Goal: Ask a question: Seek information or help from site administrators or community

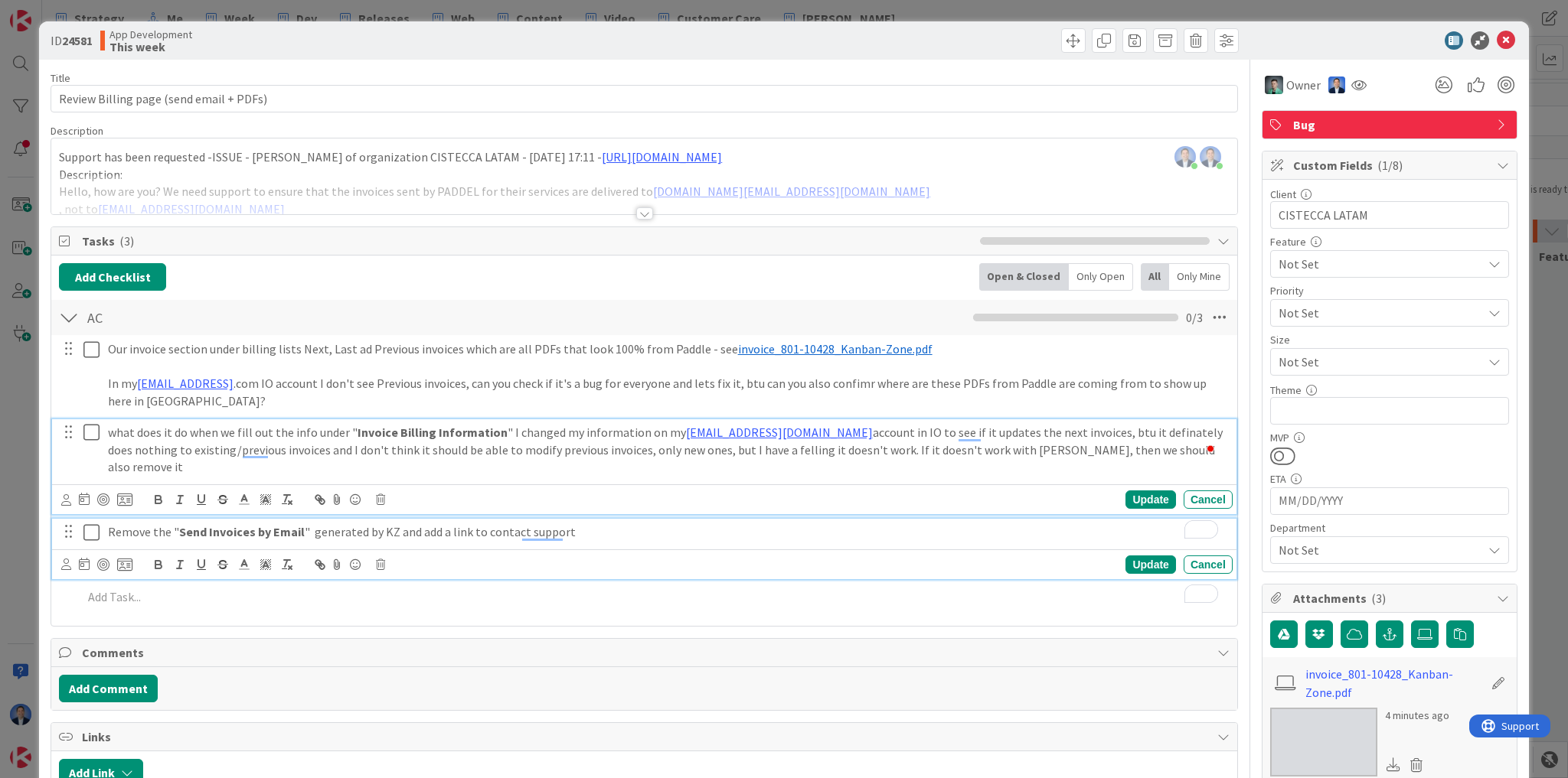
click at [615, 524] on p "Remove the " Send Invoices by Email " generated by KZ and add a link to contact…" at bounding box center [667, 532] width 1118 height 17
type textarea "x"
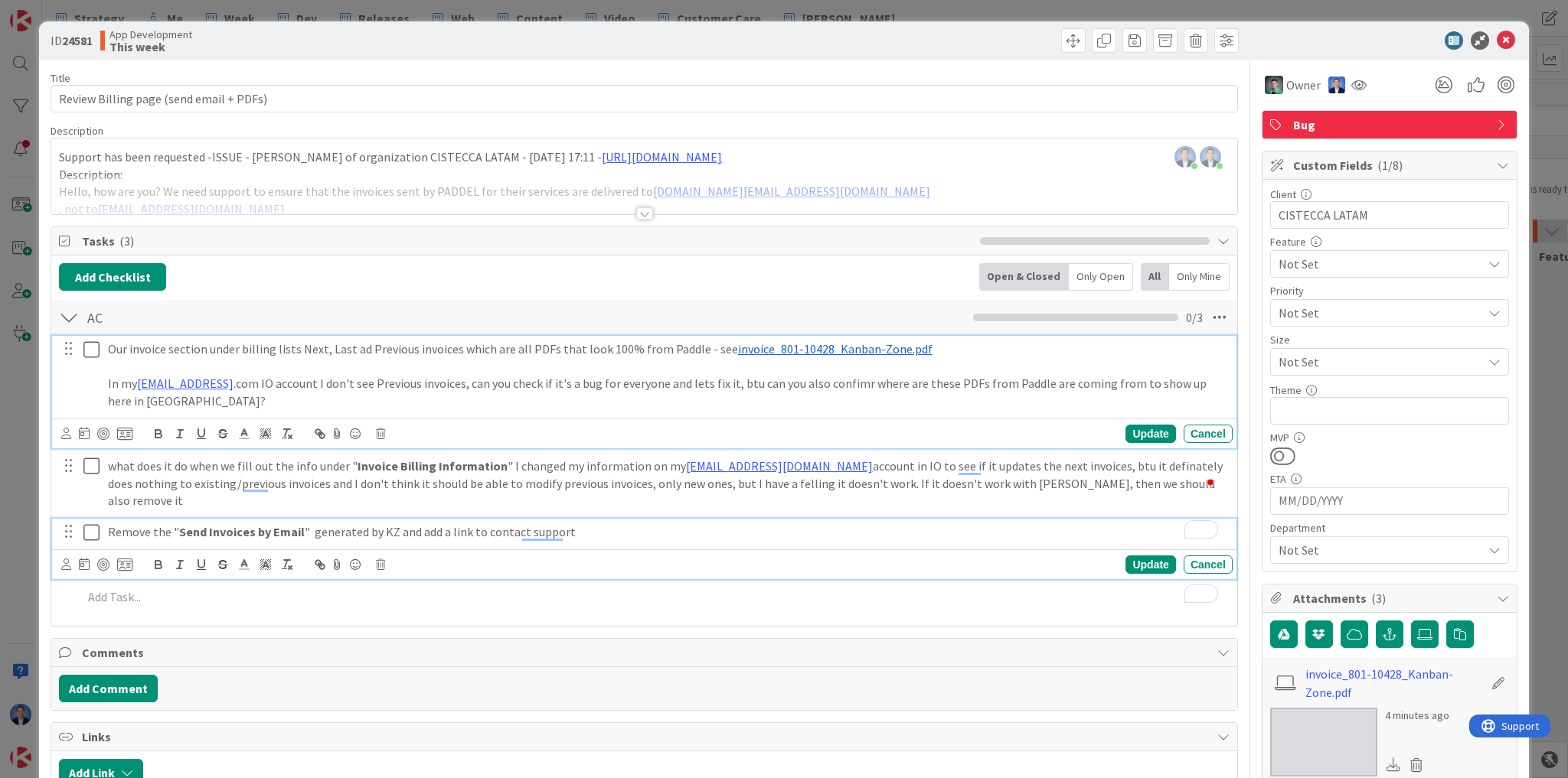
click at [725, 382] on p "In my [EMAIL_ADDRESS] .com IO account I don't see Previous invoices, can you ch…" at bounding box center [667, 392] width 1118 height 35
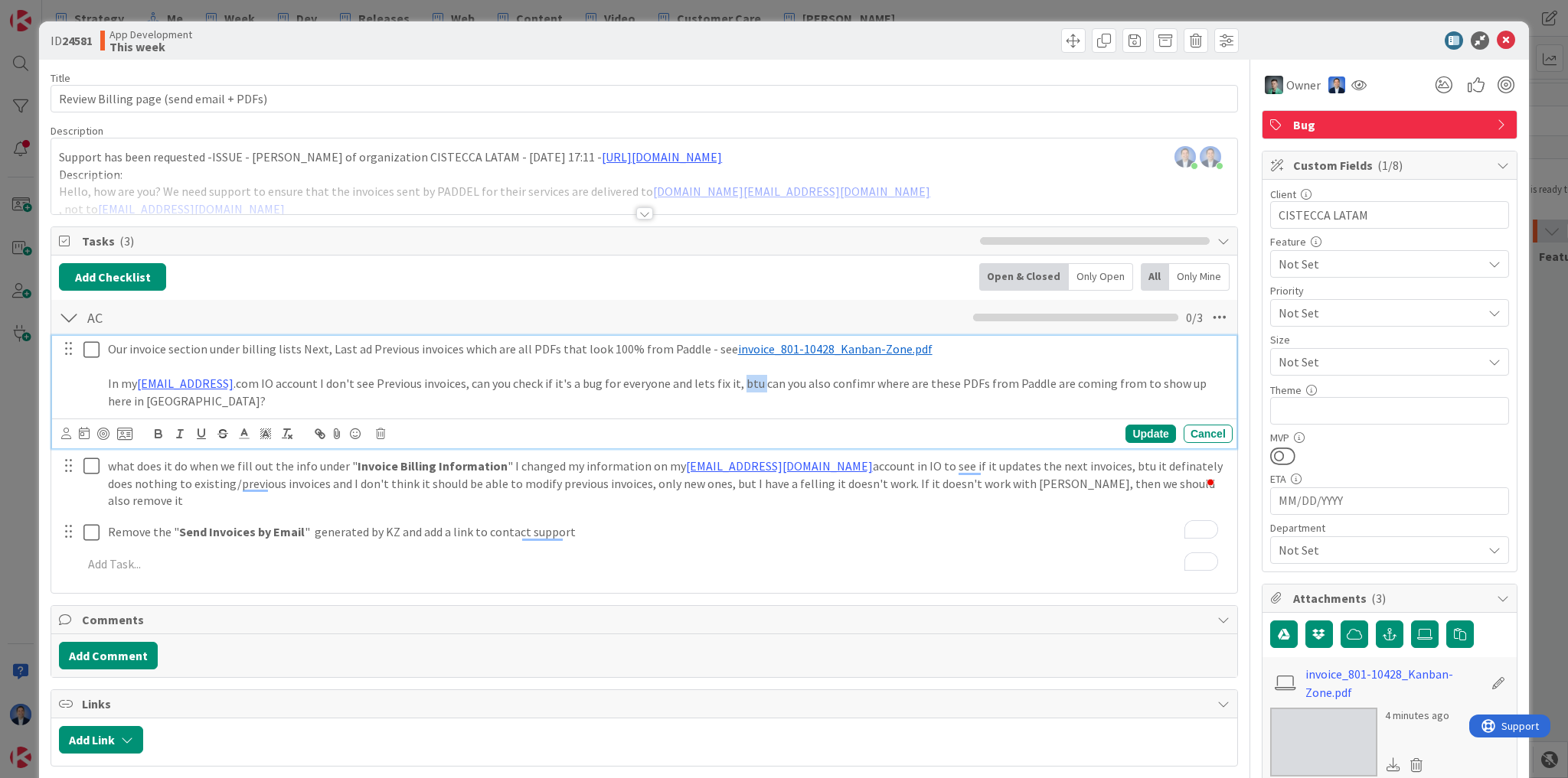
click at [725, 382] on p "In my [EMAIL_ADDRESS] .com IO account I don't see Previous invoices, can you ch…" at bounding box center [667, 392] width 1118 height 35
click at [738, 384] on p "In my dimka5@gmail .com IO account I don't see Previous invoices, can you check…" at bounding box center [667, 392] width 1118 height 35
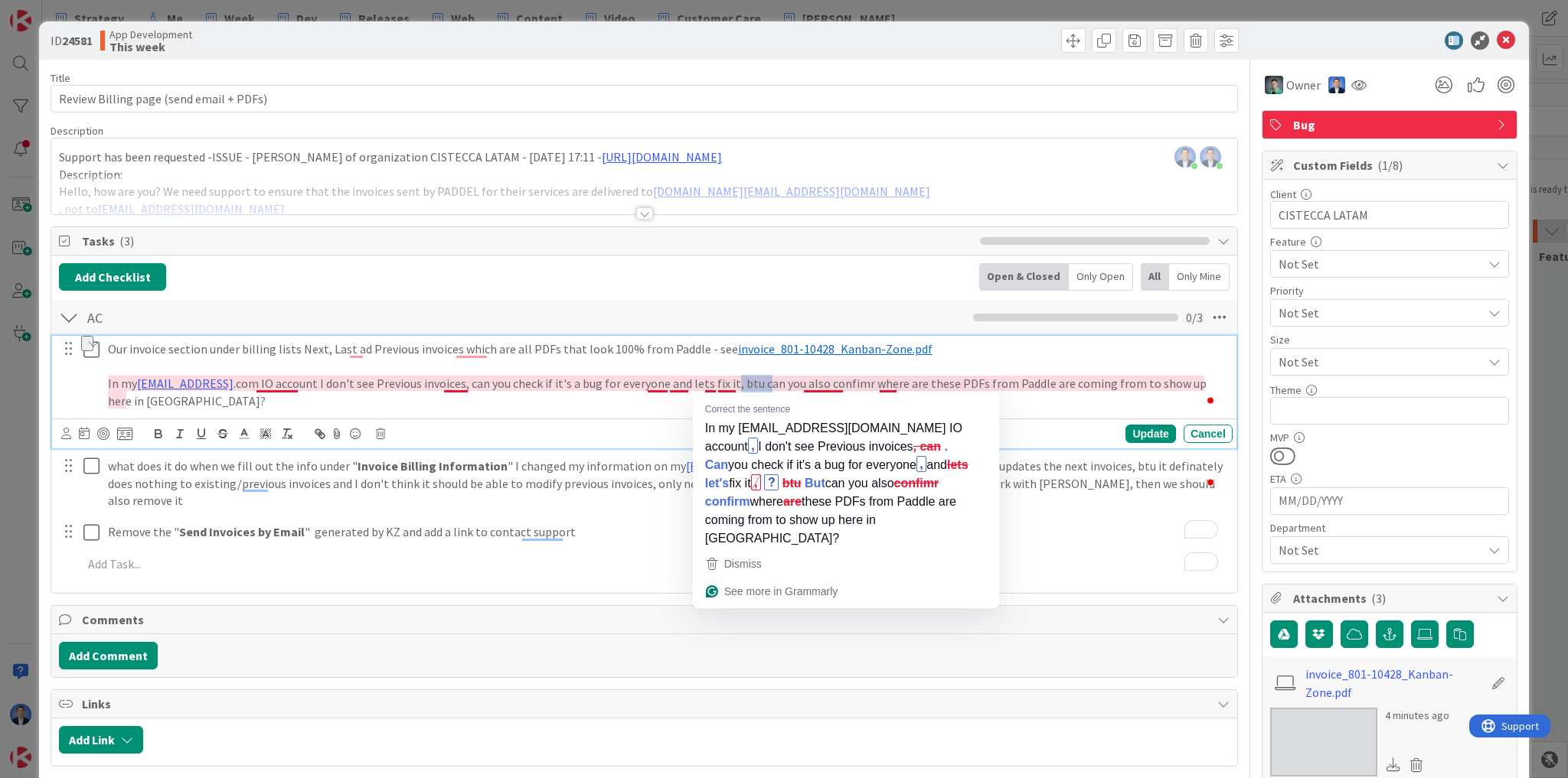
drag, startPoint x: 741, startPoint y: 383, endPoint x: 712, endPoint y: 385, distance: 29.1
click at [712, 385] on p "In my dimka5@gmail .com IO account I don't see Previous invoices, can you check…" at bounding box center [667, 392] width 1118 height 35
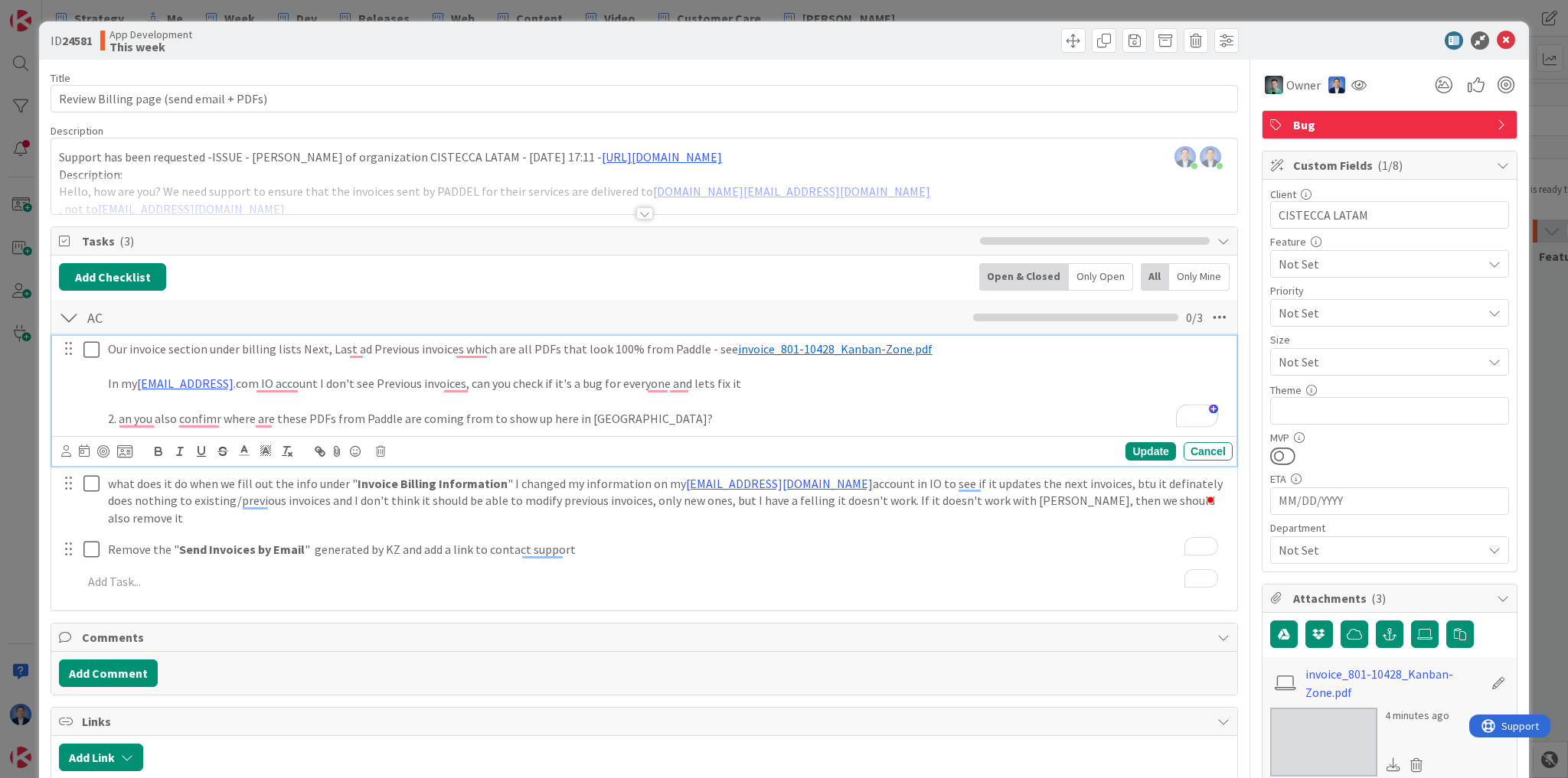
click at [110, 380] on p "In my dimka5@gmail .com IO account I don't see Previous invoices, can you check…" at bounding box center [667, 383] width 1118 height 17
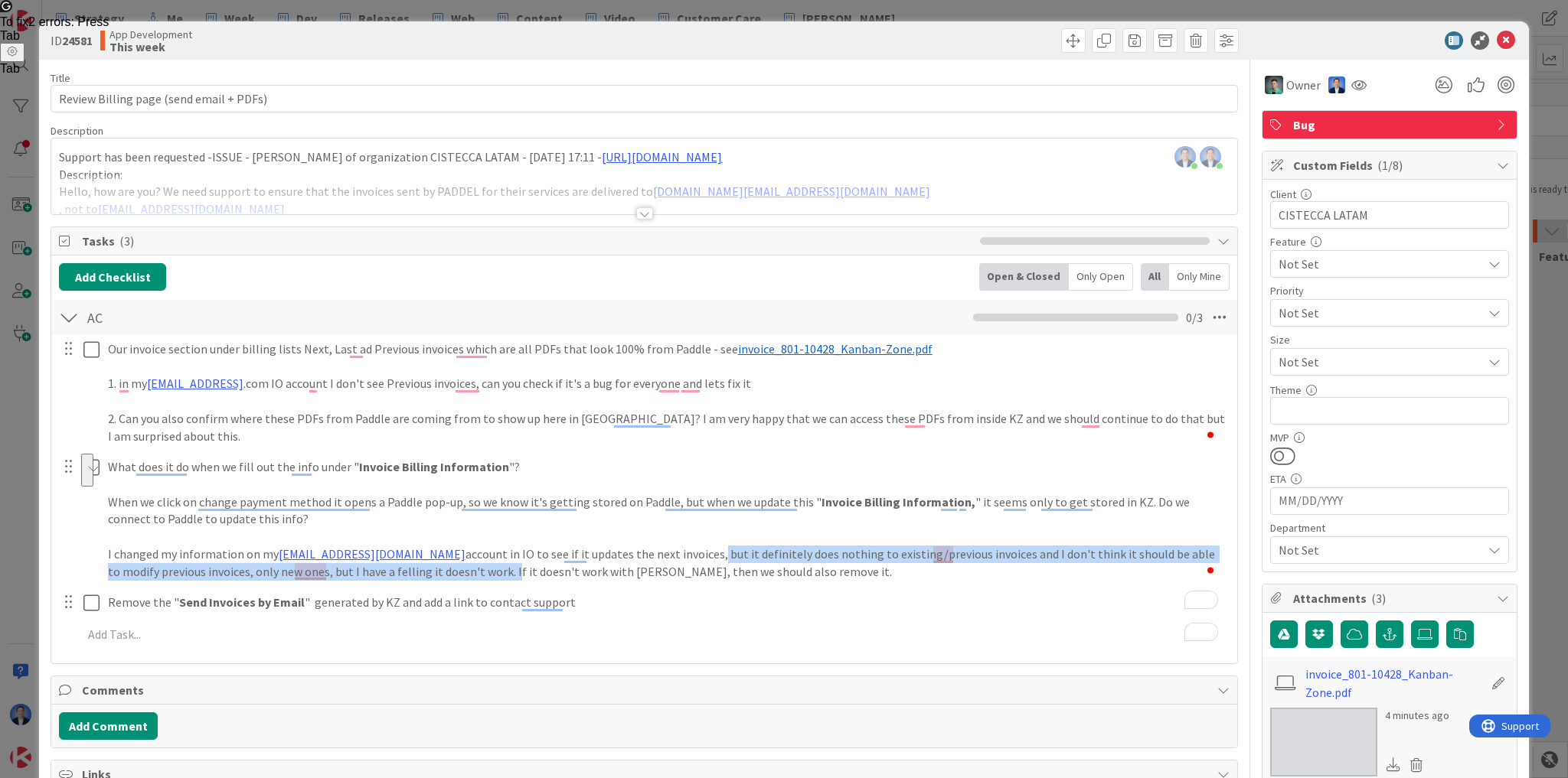
drag, startPoint x: 409, startPoint y: 571, endPoint x: 628, endPoint y: 561, distance: 219.2
click at [628, 561] on p "I changed my information on my dimka5@gmail.com account in IO to see if it upda…" at bounding box center [667, 563] width 1118 height 35
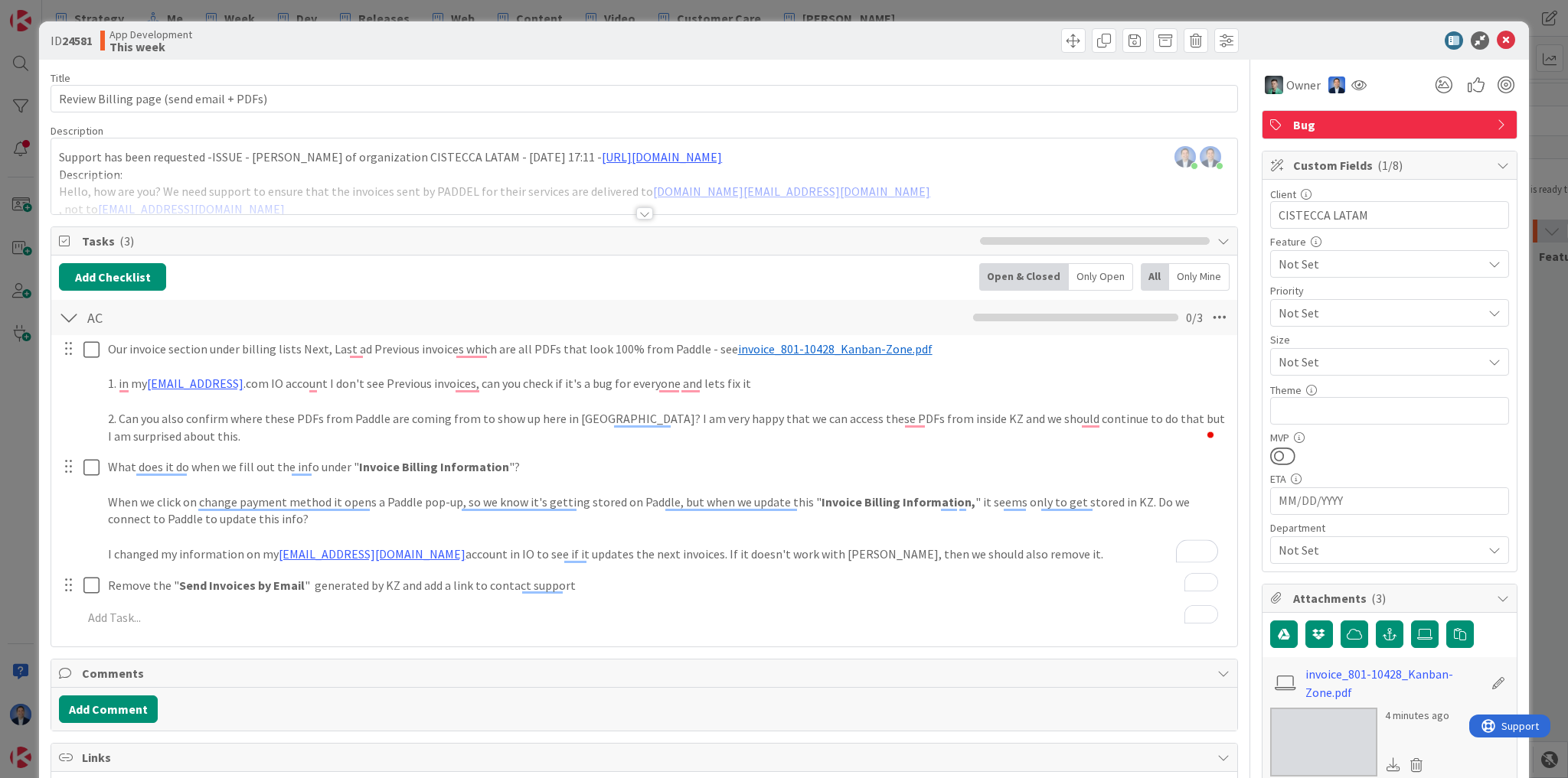
click at [968, 552] on p "I changed my information on my dimka5@gmail.com account in IO to see if it upda…" at bounding box center [667, 554] width 1118 height 17
type textarea "x"
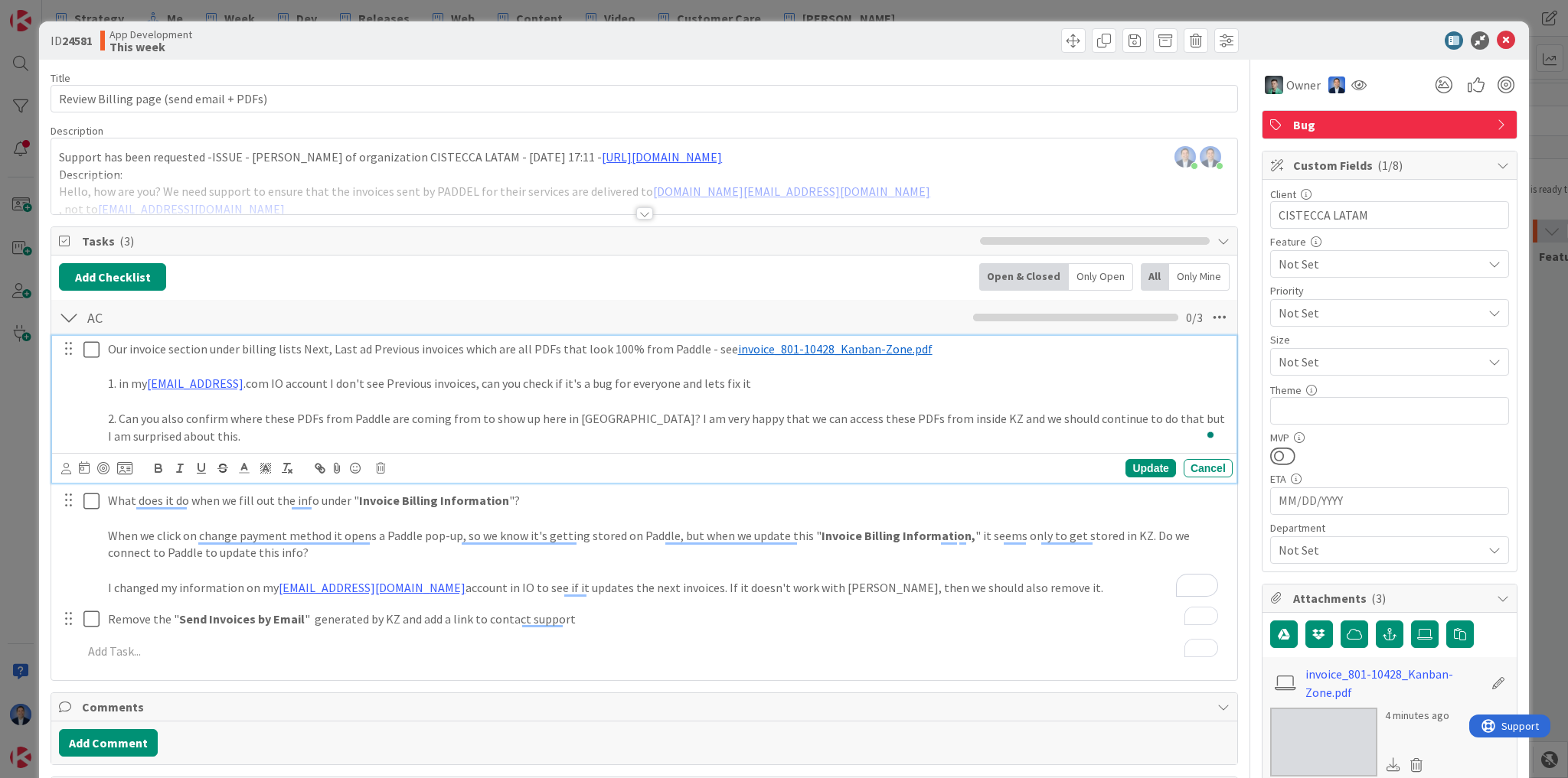
click at [483, 384] on p "1. in my dimka5@gmail .com IO account I don't see Previous invoices, can you ch…" at bounding box center [667, 383] width 1118 height 17
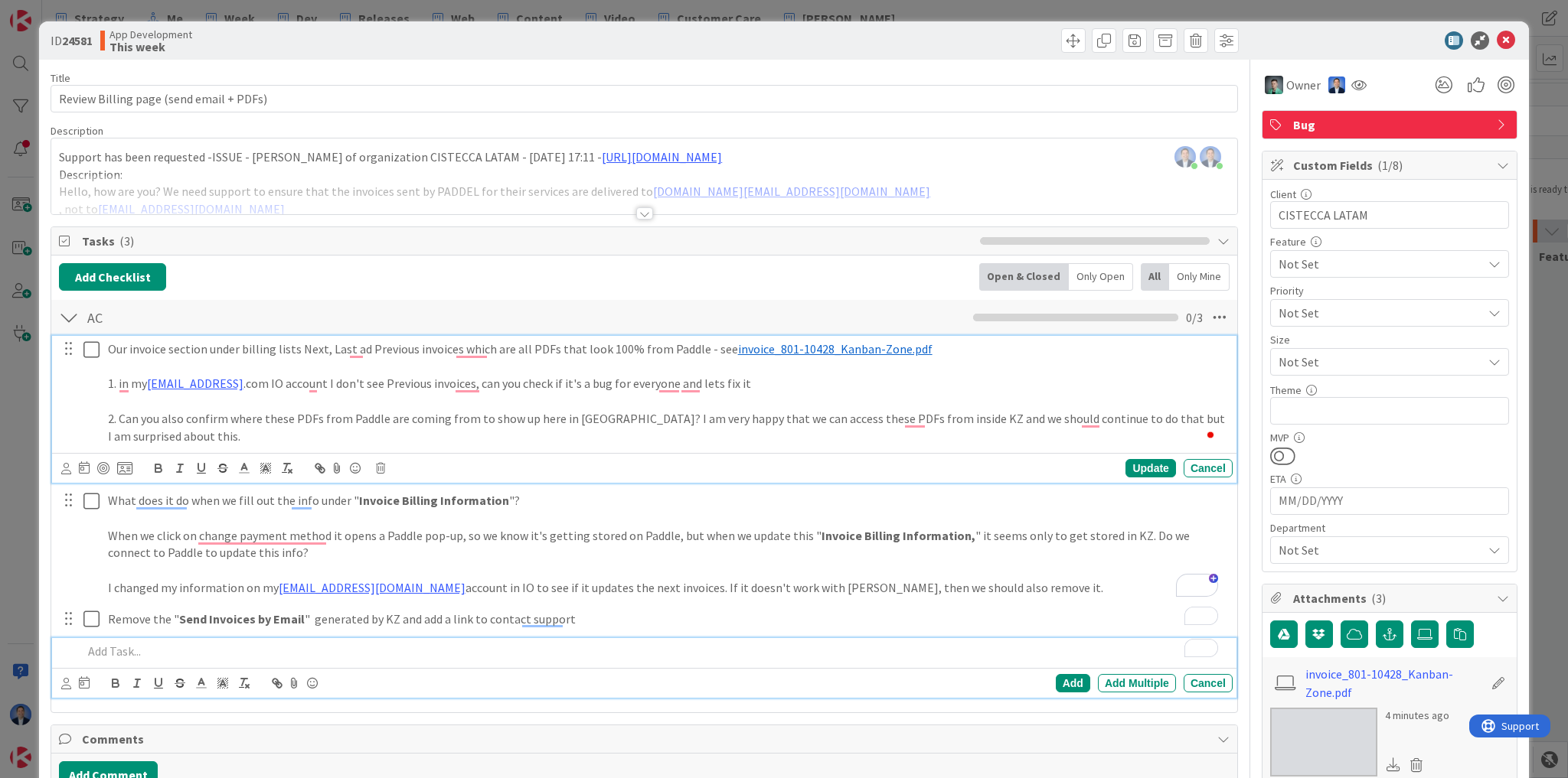
click at [184, 650] on p "To enrich screen reader interactions, please activate Accessibility in Grammarl…" at bounding box center [654, 651] width 1144 height 17
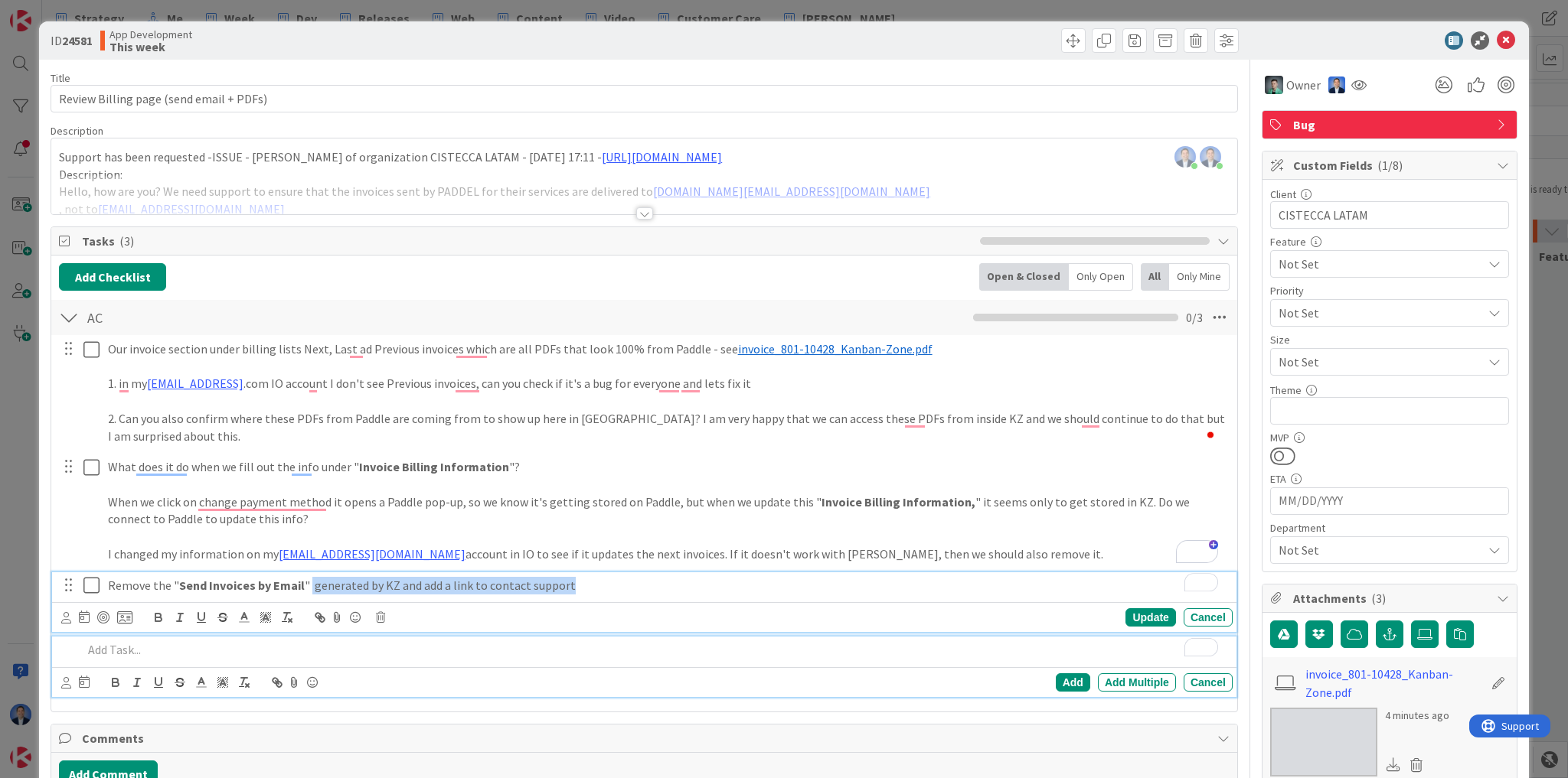
drag, startPoint x: 567, startPoint y: 584, endPoint x: 306, endPoint y: 588, distance: 261.0
click at [306, 588] on p "Remove the " Send Invoices by Email " generated by KZ and add a link to contact…" at bounding box center [667, 585] width 1118 height 17
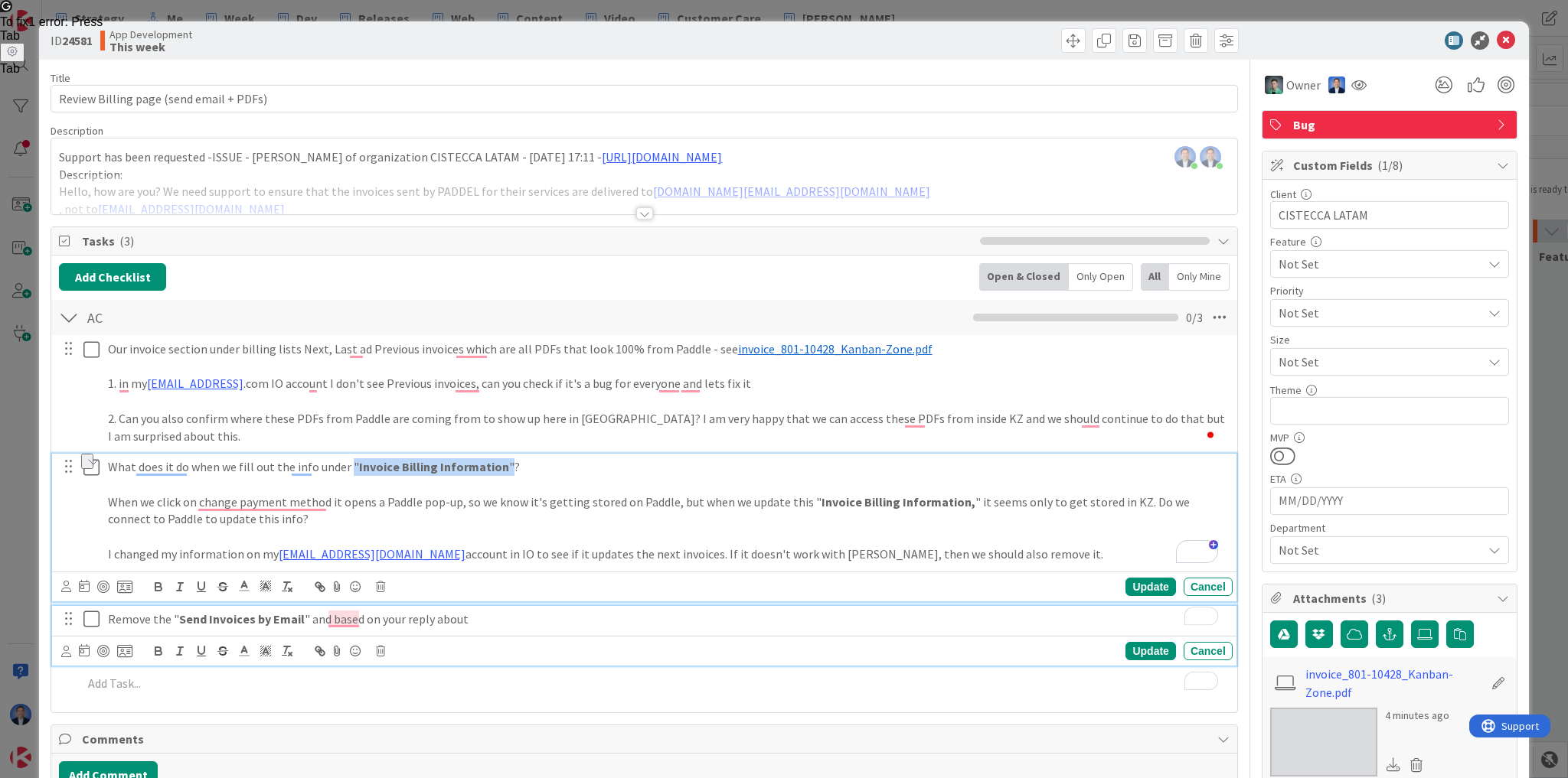
drag, startPoint x: 502, startPoint y: 468, endPoint x: 346, endPoint y: 473, distance: 156.1
click at [346, 473] on p "What does it do when we fill out the info under " Invoice Billing Information "?" at bounding box center [667, 467] width 1118 height 17
copy p "" Invoice Billing Information ""
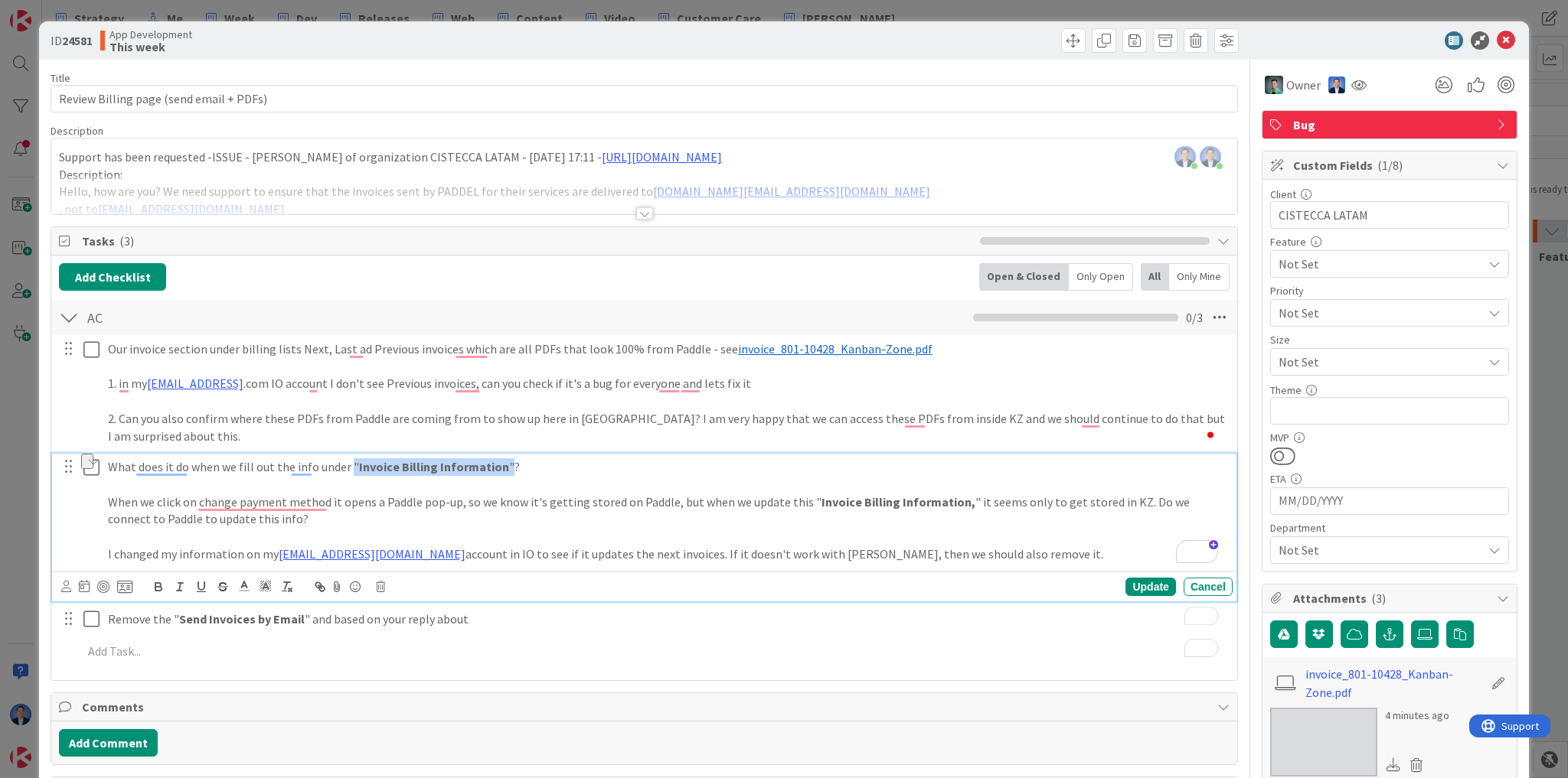
type textarea "x"
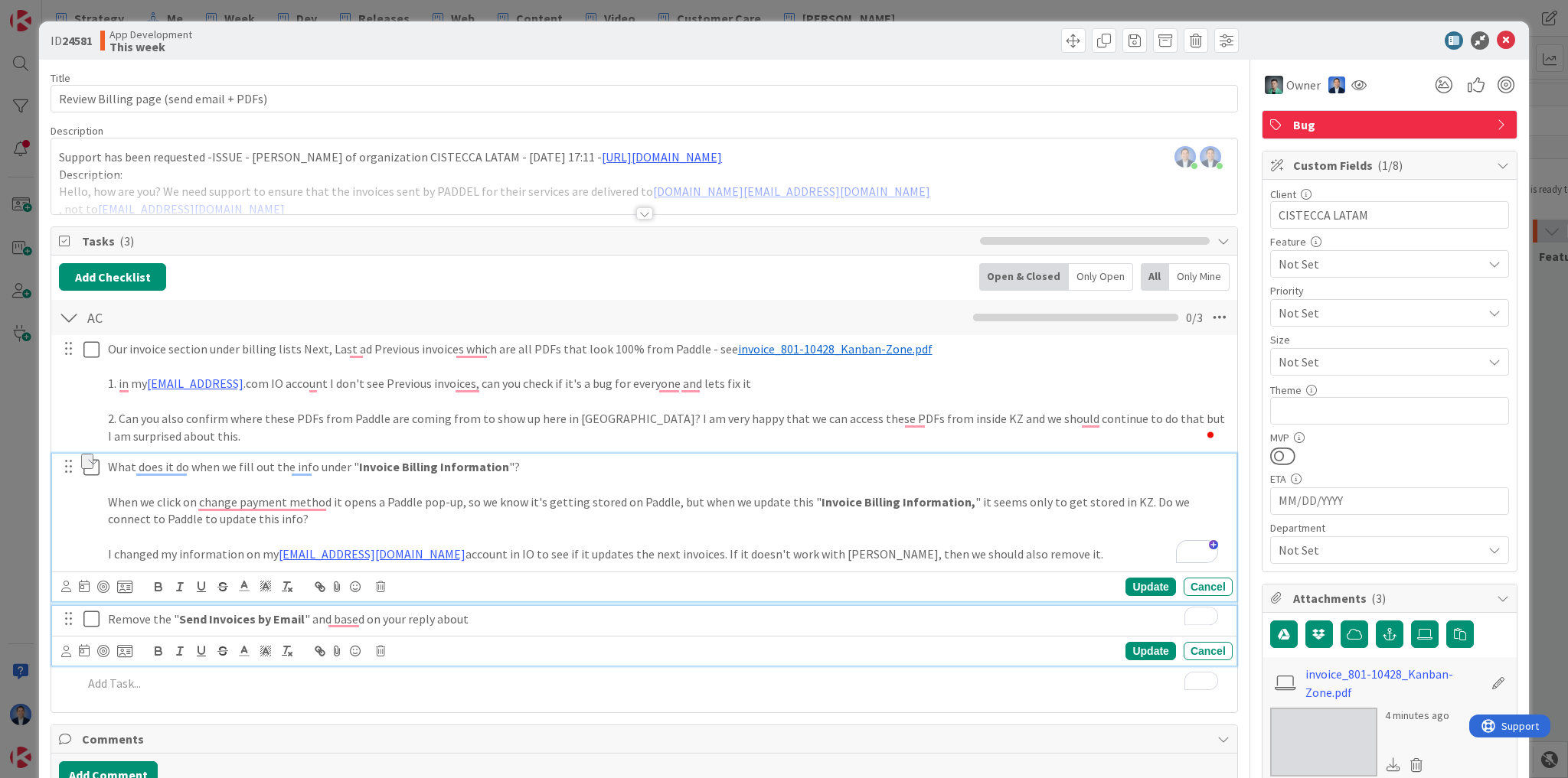
click at [510, 617] on p "Remove the " Send Invoices by Email " and based on your reply about" at bounding box center [667, 619] width 1118 height 17
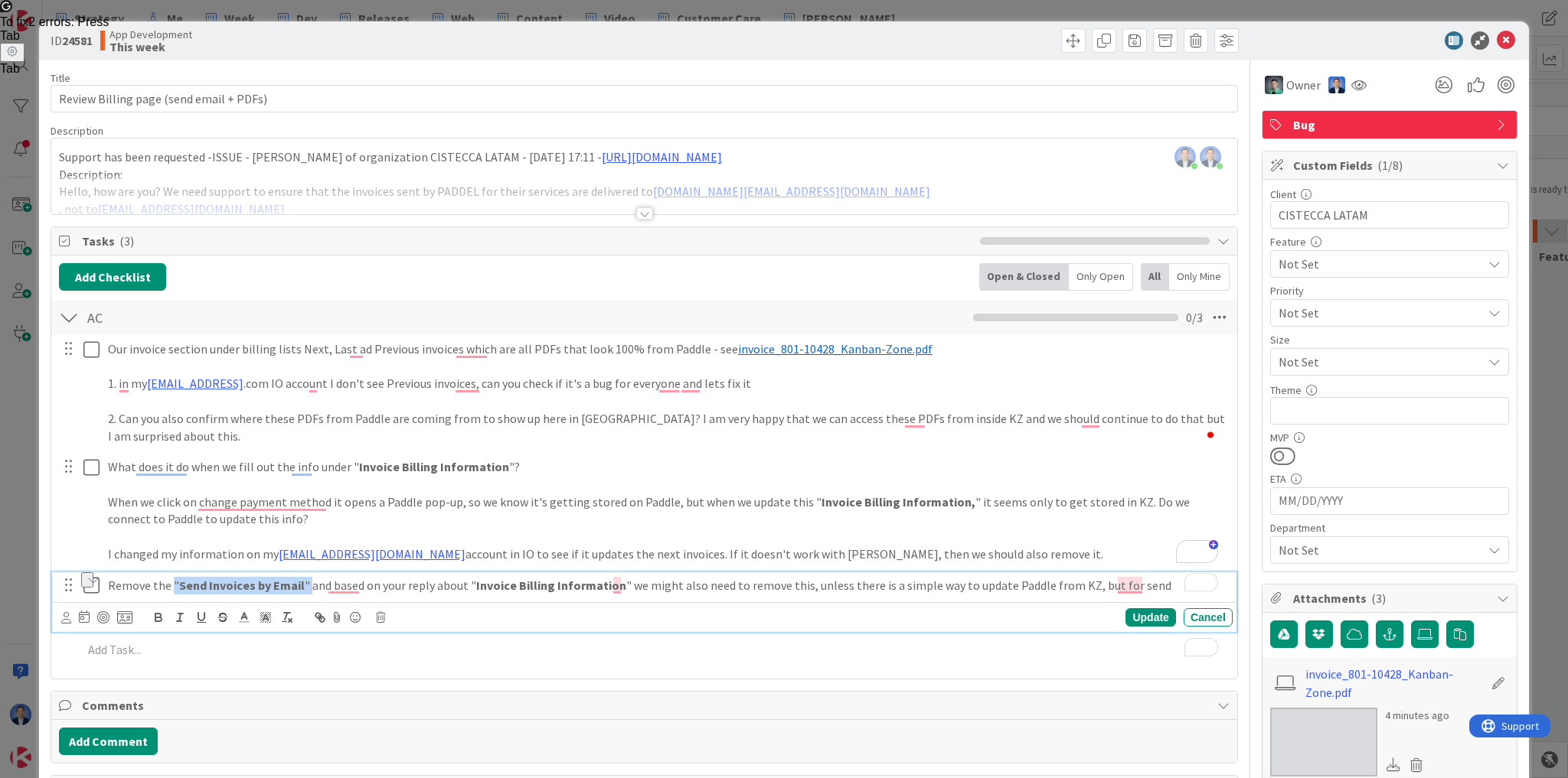
drag, startPoint x: 305, startPoint y: 579, endPoint x: 171, endPoint y: 589, distance: 134.4
click at [171, 589] on p "Remove the " Send Invoices by Email " and based on your reply about " Invoice B…" at bounding box center [667, 585] width 1118 height 17
copy p "" Send Invoices by Email ""
click at [1125, 584] on p "Remove the " Send Invoices by Email " and based on your reply about " Invoice B…" at bounding box center [667, 585] width 1118 height 17
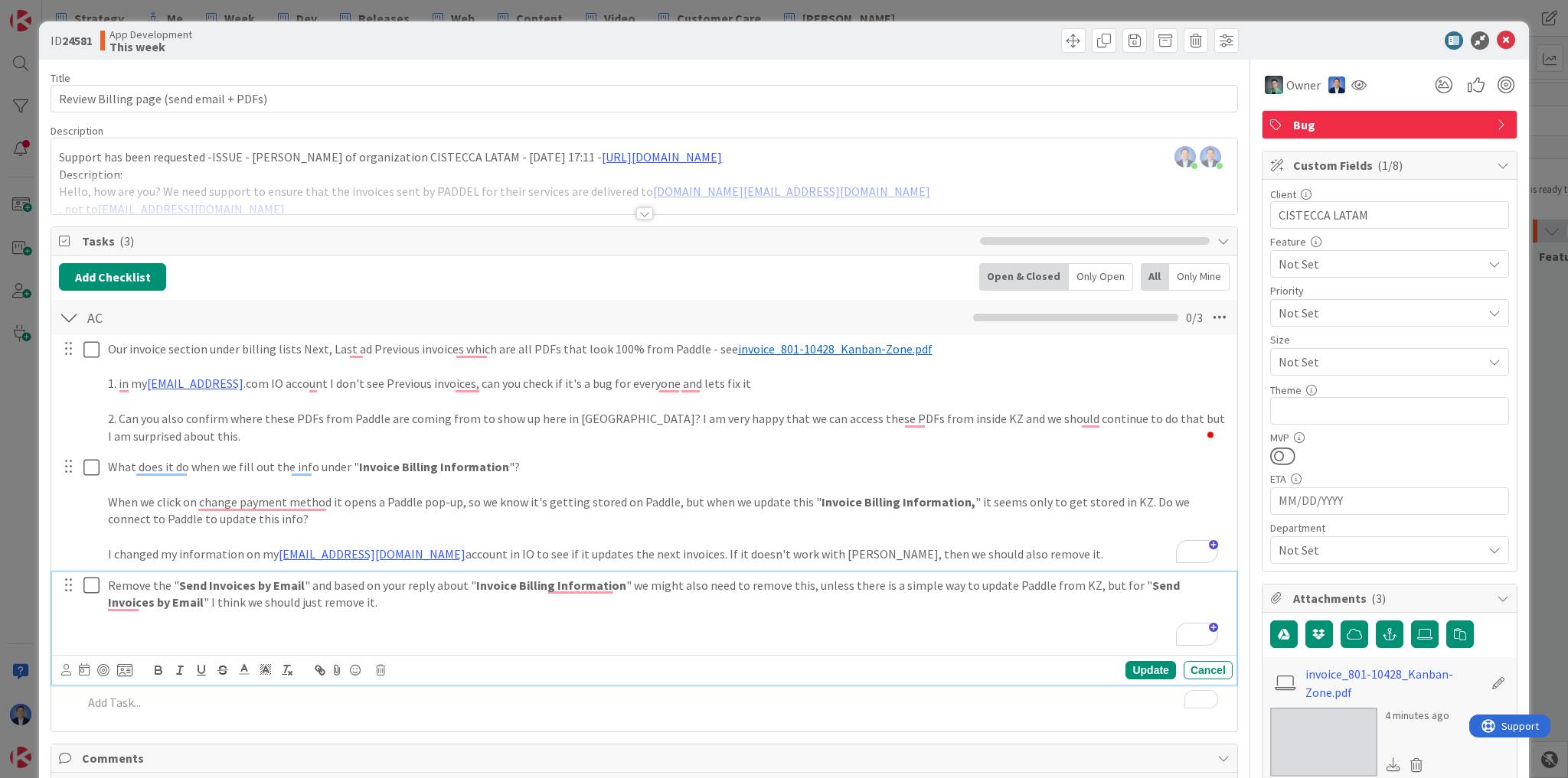
click at [1326, 46] on div at bounding box center [1381, 40] width 271 height 18
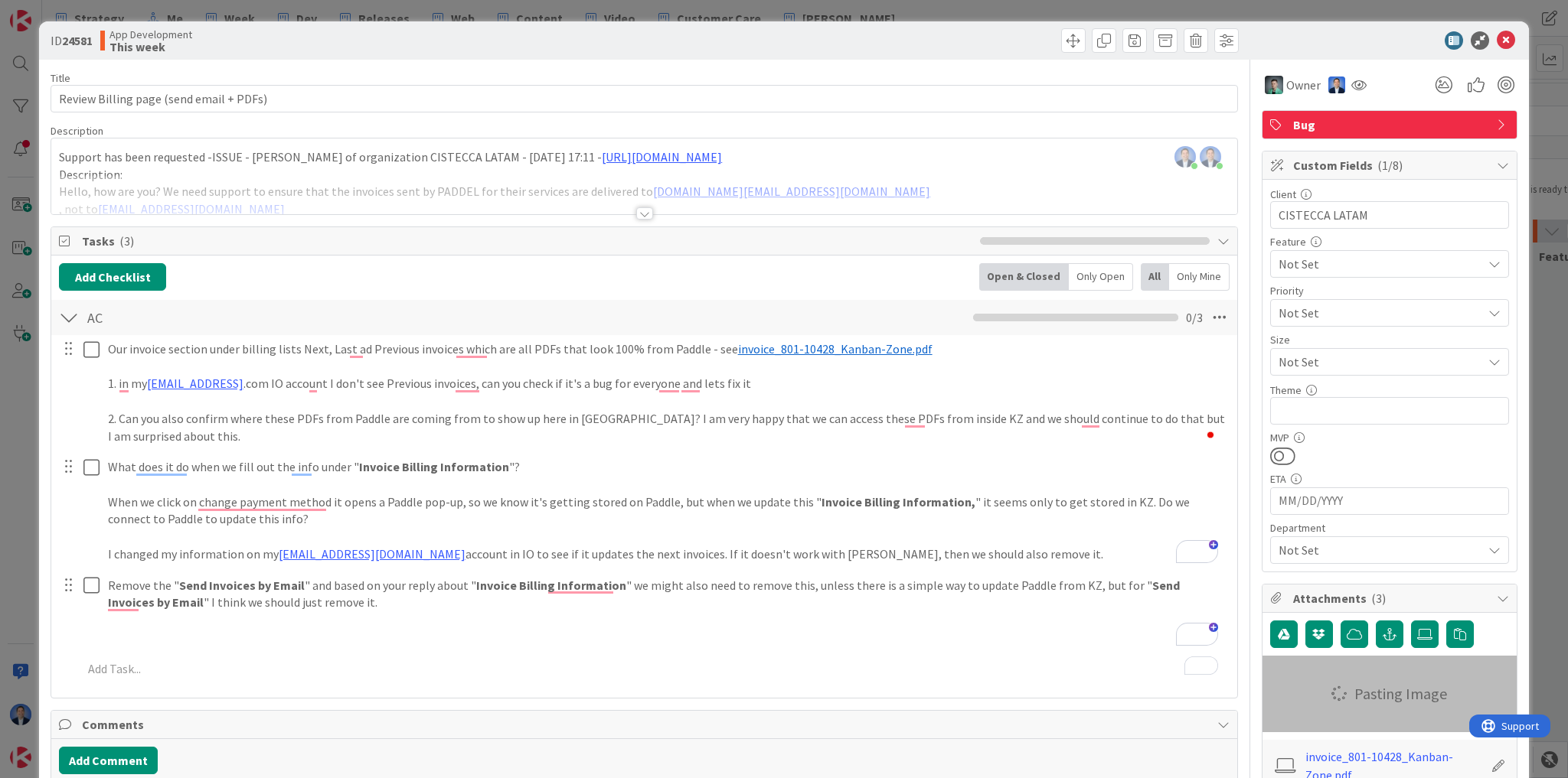
type textarea "x"
